Goal: Find specific page/section: Find specific page/section

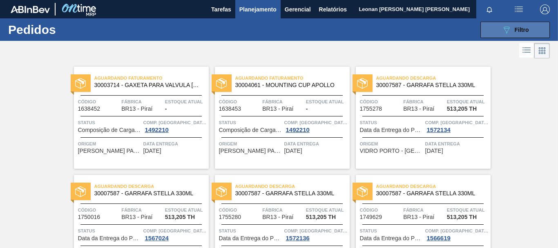
click at [495, 33] on button "089F7B8B-B2A5-4AFE-B5C0-19BA573D28AC Filtro" at bounding box center [514, 30] width 69 height 16
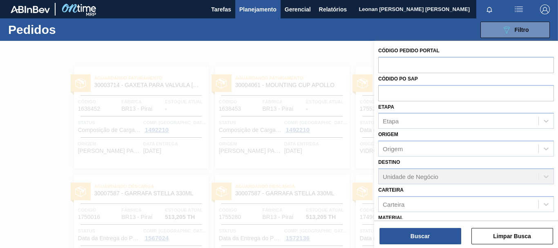
scroll to position [95, 0]
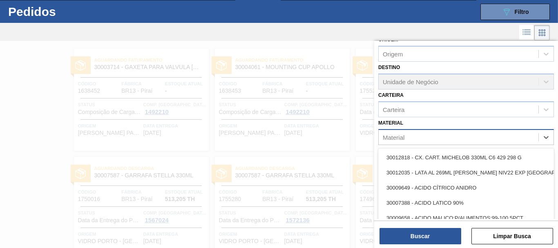
click at [451, 135] on div "Material" at bounding box center [458, 137] width 160 height 12
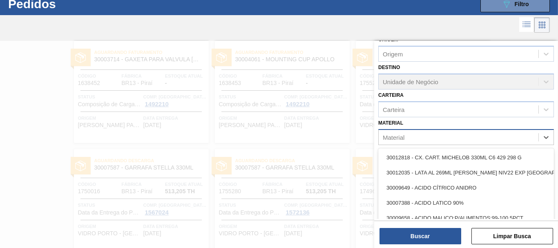
scroll to position [26, 0]
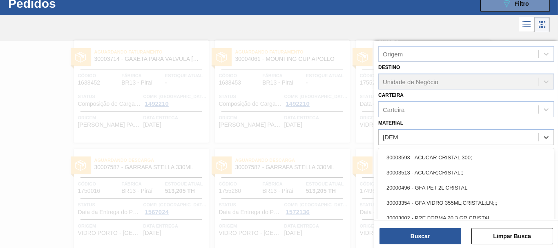
type input "crista"
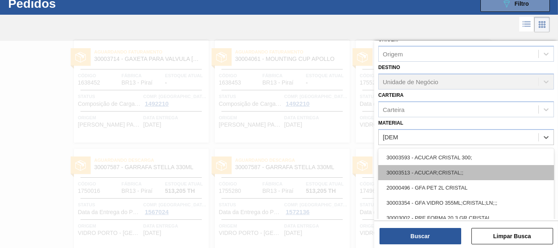
click at [456, 172] on div "30003513 - ACUCAR;CRISTAL;;" at bounding box center [466, 172] width 176 height 15
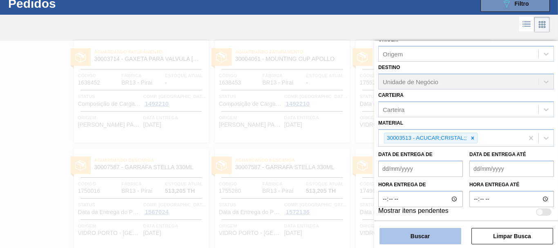
click at [427, 239] on button "Buscar" at bounding box center [420, 236] width 82 height 16
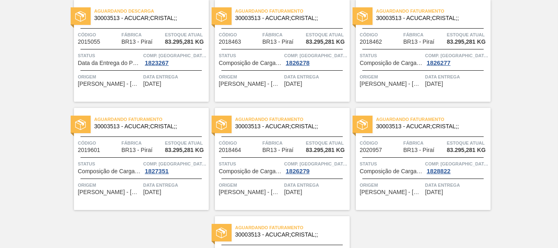
scroll to position [0, 0]
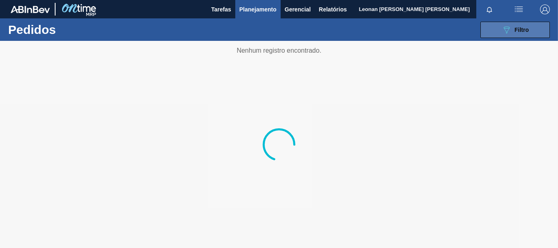
click at [501, 27] on icon "089F7B8B-B2A5-4AFE-B5C0-19BA573D28AC" at bounding box center [506, 30] width 10 height 10
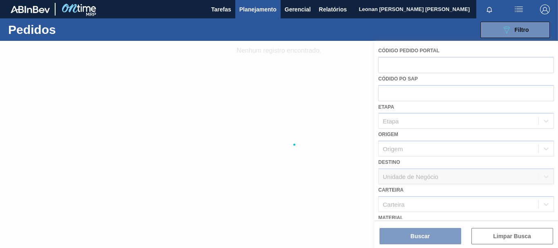
click at [514, 238] on div at bounding box center [279, 144] width 558 height 207
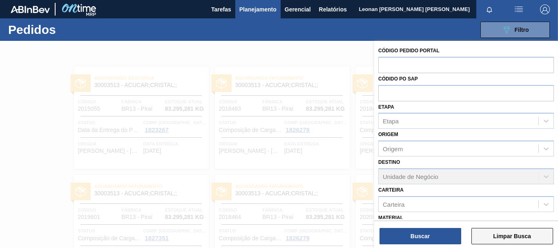
click at [525, 241] on button "Limpar Busca" at bounding box center [512, 236] width 82 height 16
